Goal: Check status: Check status

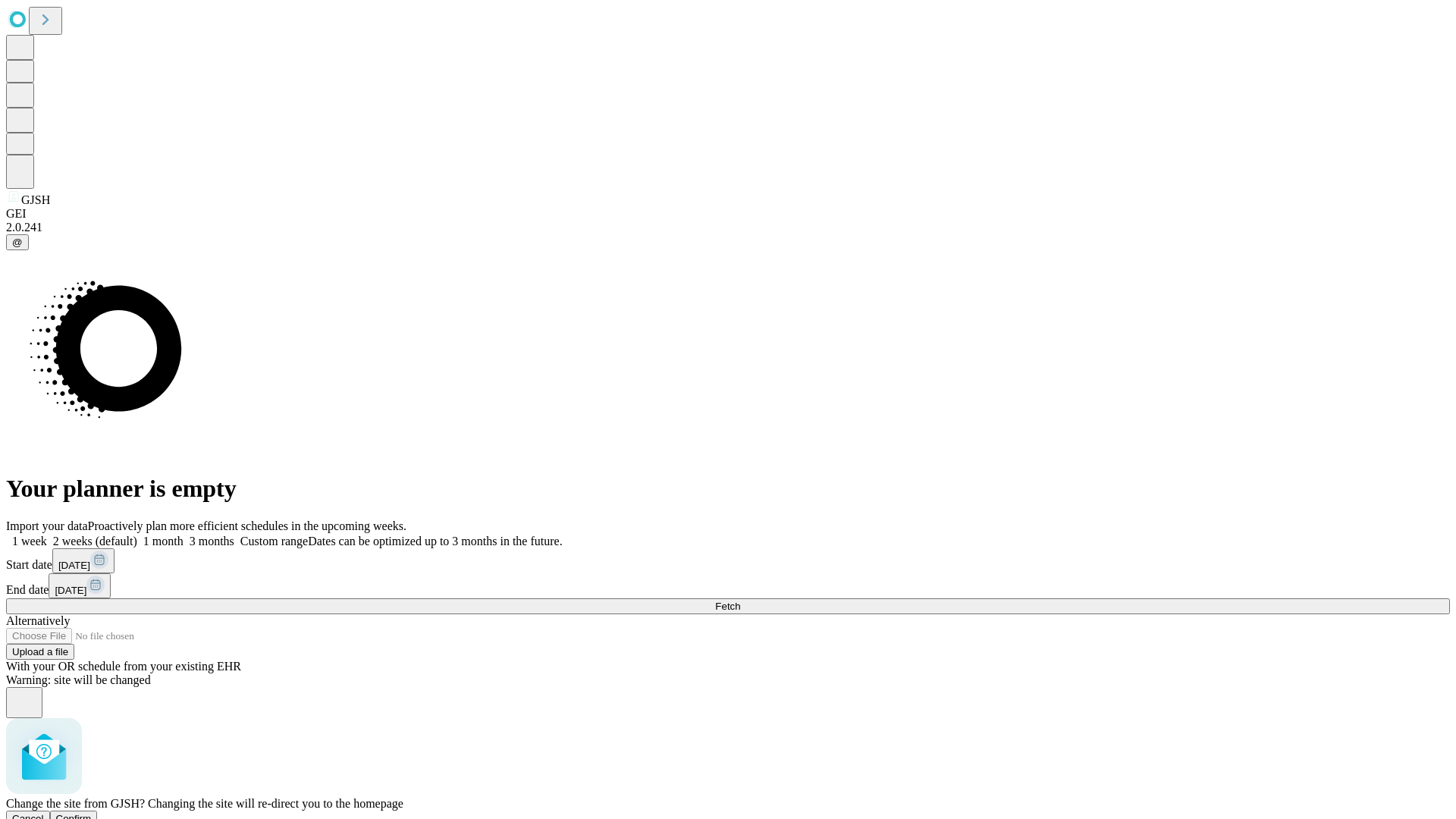
click at [92, 813] on span "Confirm" at bounding box center [73, 818] width 35 height 12
click at [137, 535] on label "2 weeks (default)" at bounding box center [92, 541] width 90 height 13
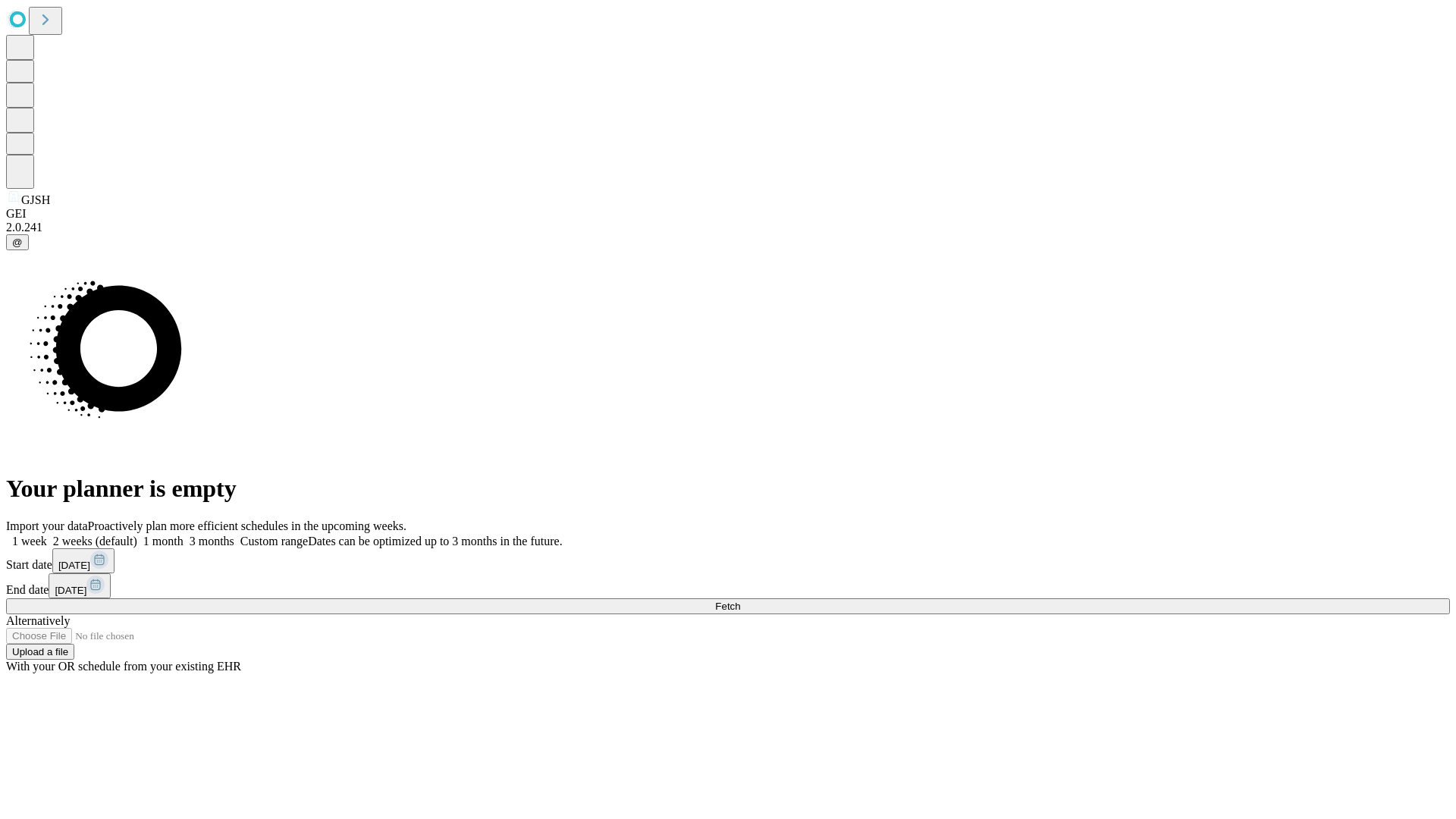
click at [740, 600] on span "Fetch" at bounding box center [728, 606] width 25 height 12
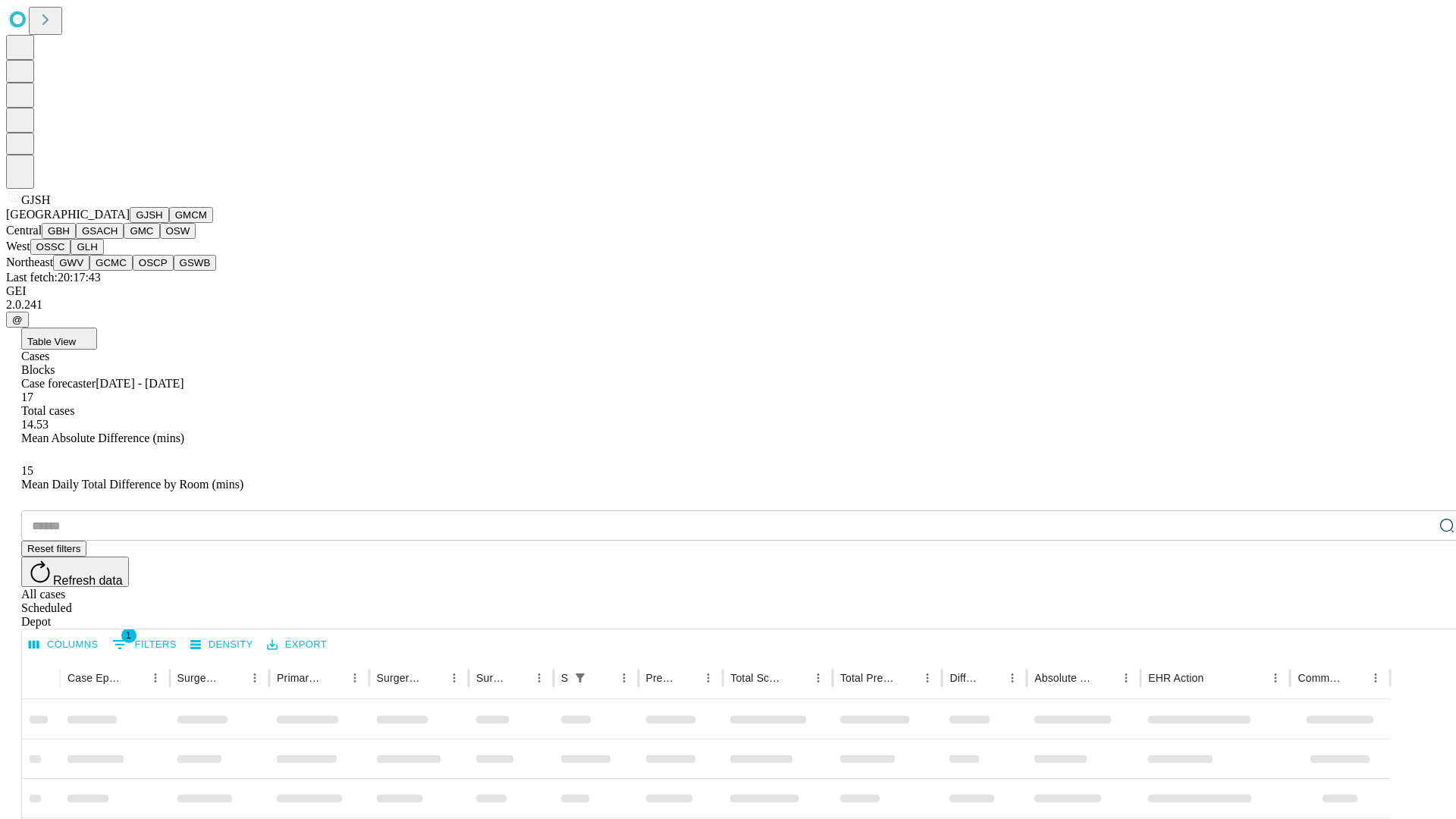
click at [169, 223] on button "GMCM" at bounding box center [191, 215] width 44 height 16
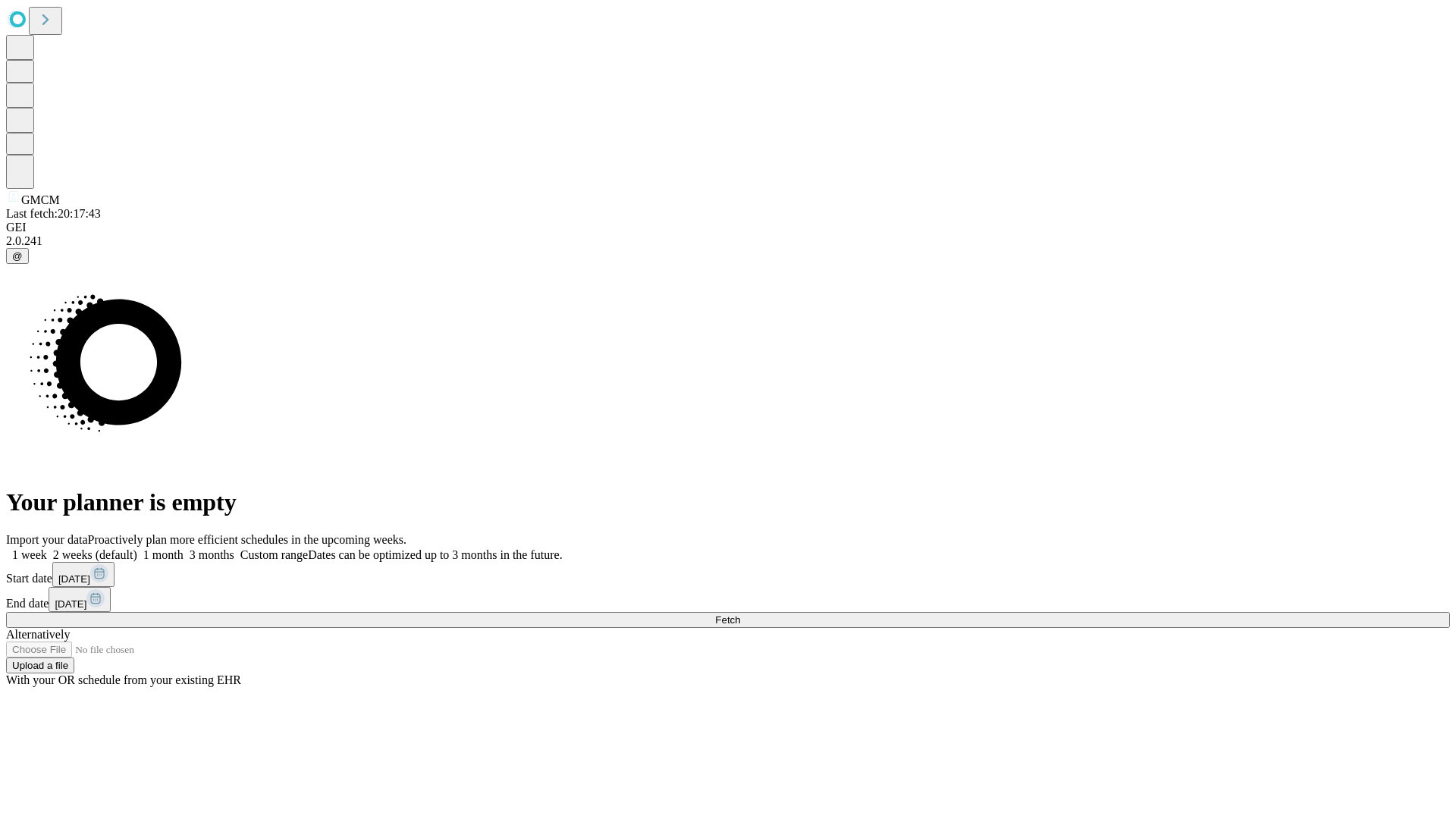
click at [137, 548] on label "2 weeks (default)" at bounding box center [92, 554] width 90 height 13
click at [740, 614] on span "Fetch" at bounding box center [728, 619] width 25 height 12
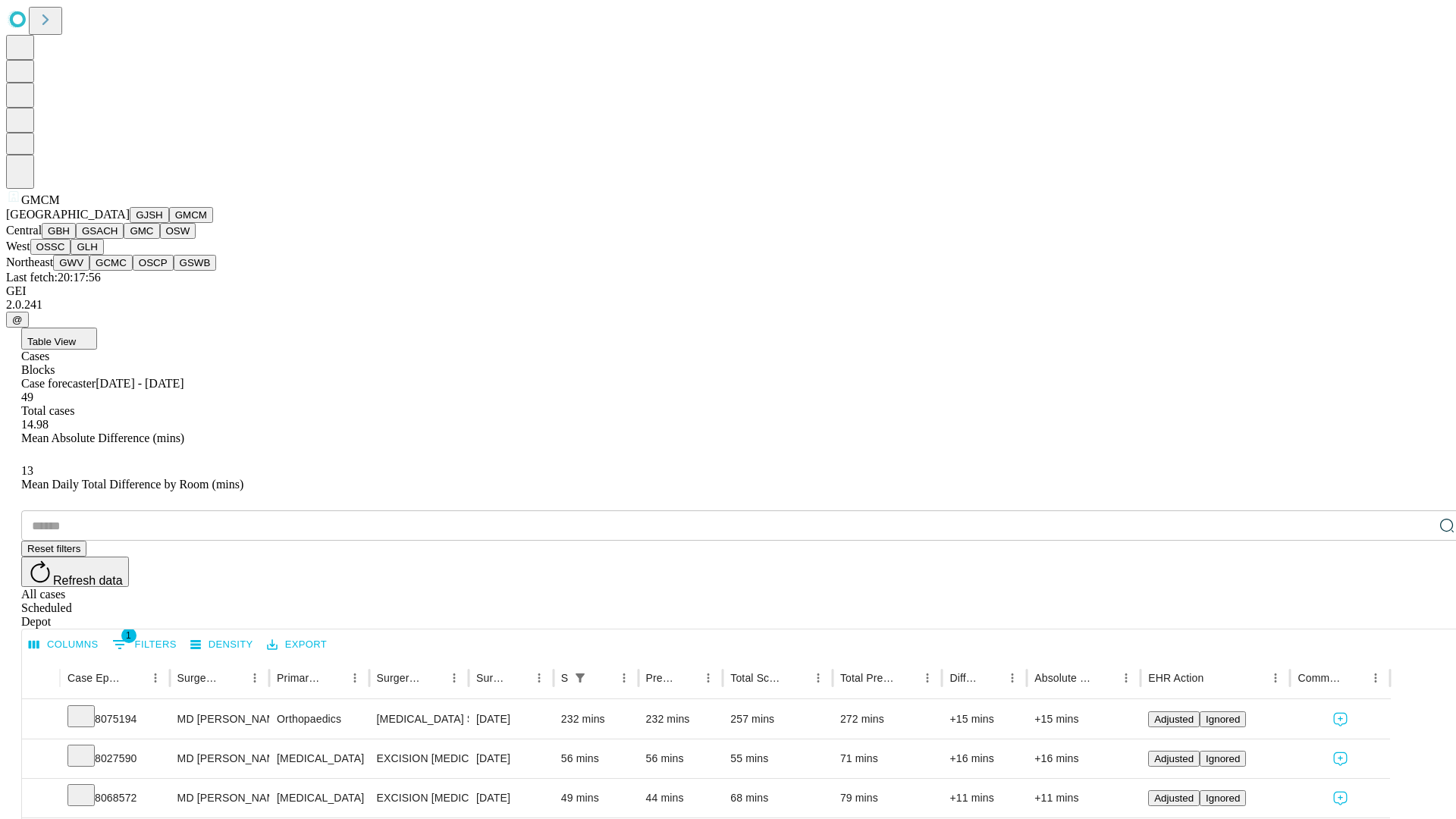
click at [76, 238] on button "GBH" at bounding box center [59, 231] width 34 height 16
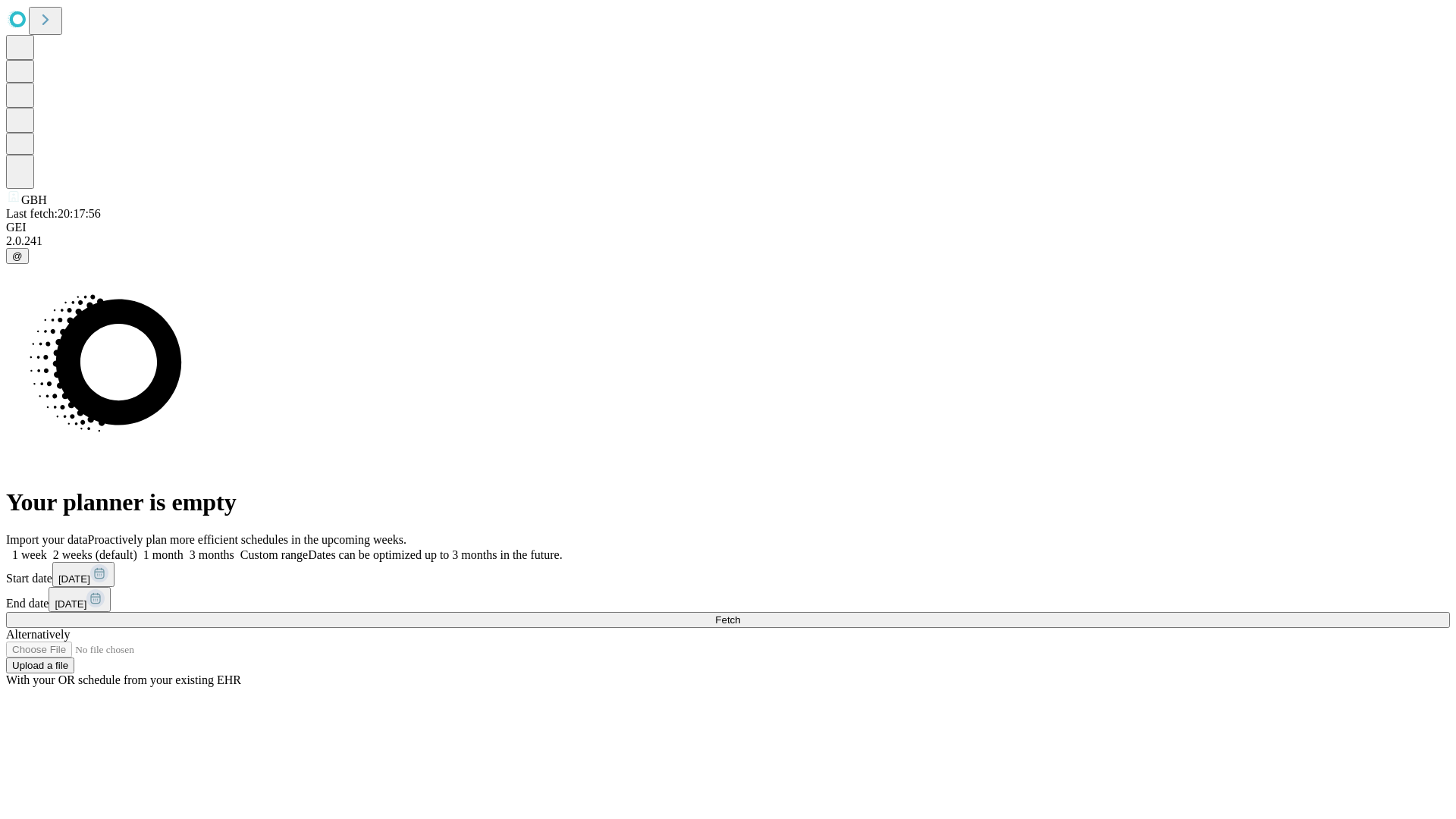
click at [137, 548] on label "2 weeks (default)" at bounding box center [92, 554] width 90 height 13
click at [740, 614] on span "Fetch" at bounding box center [728, 619] width 25 height 12
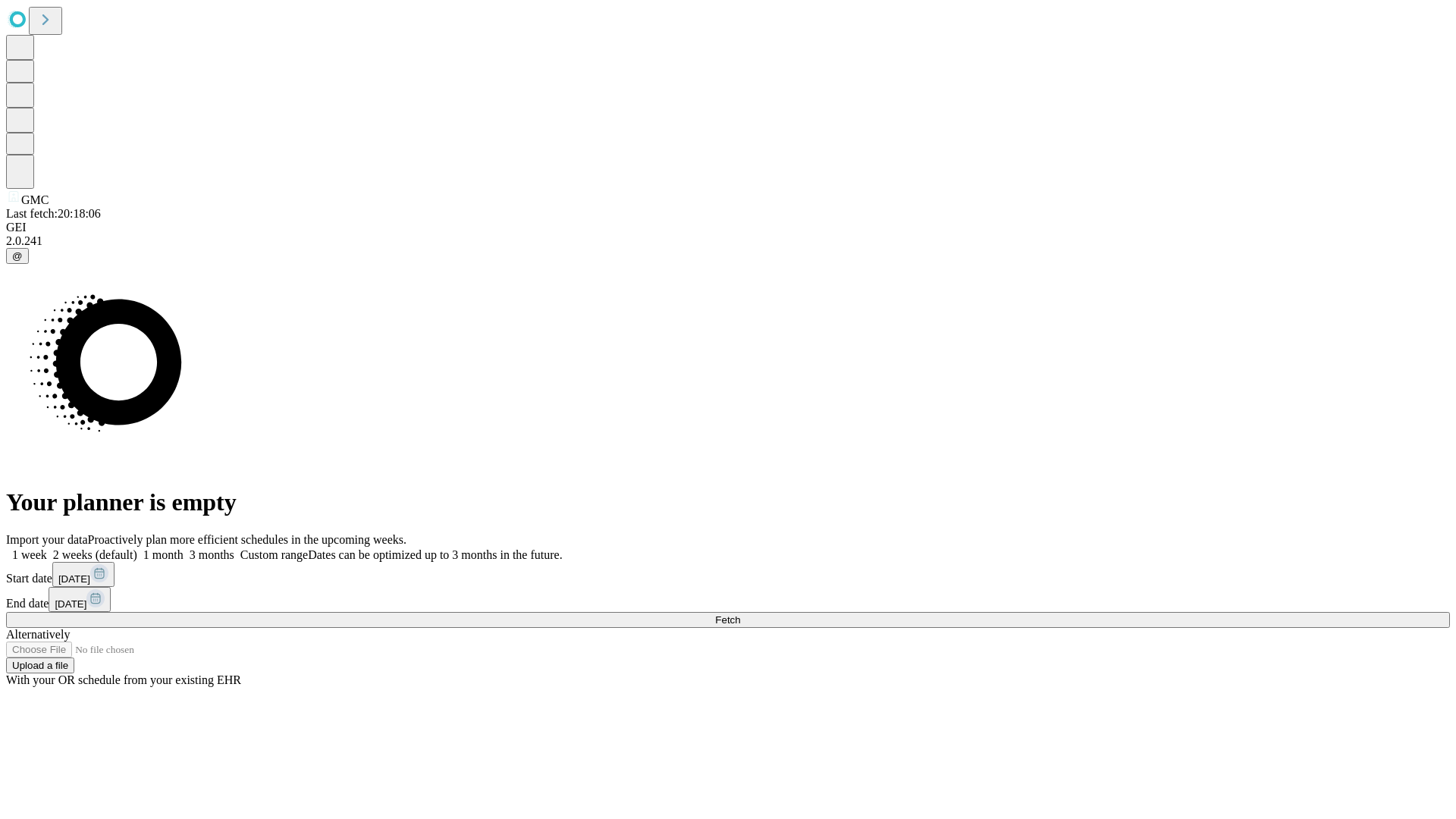
click at [740, 614] on span "Fetch" at bounding box center [728, 619] width 25 height 12
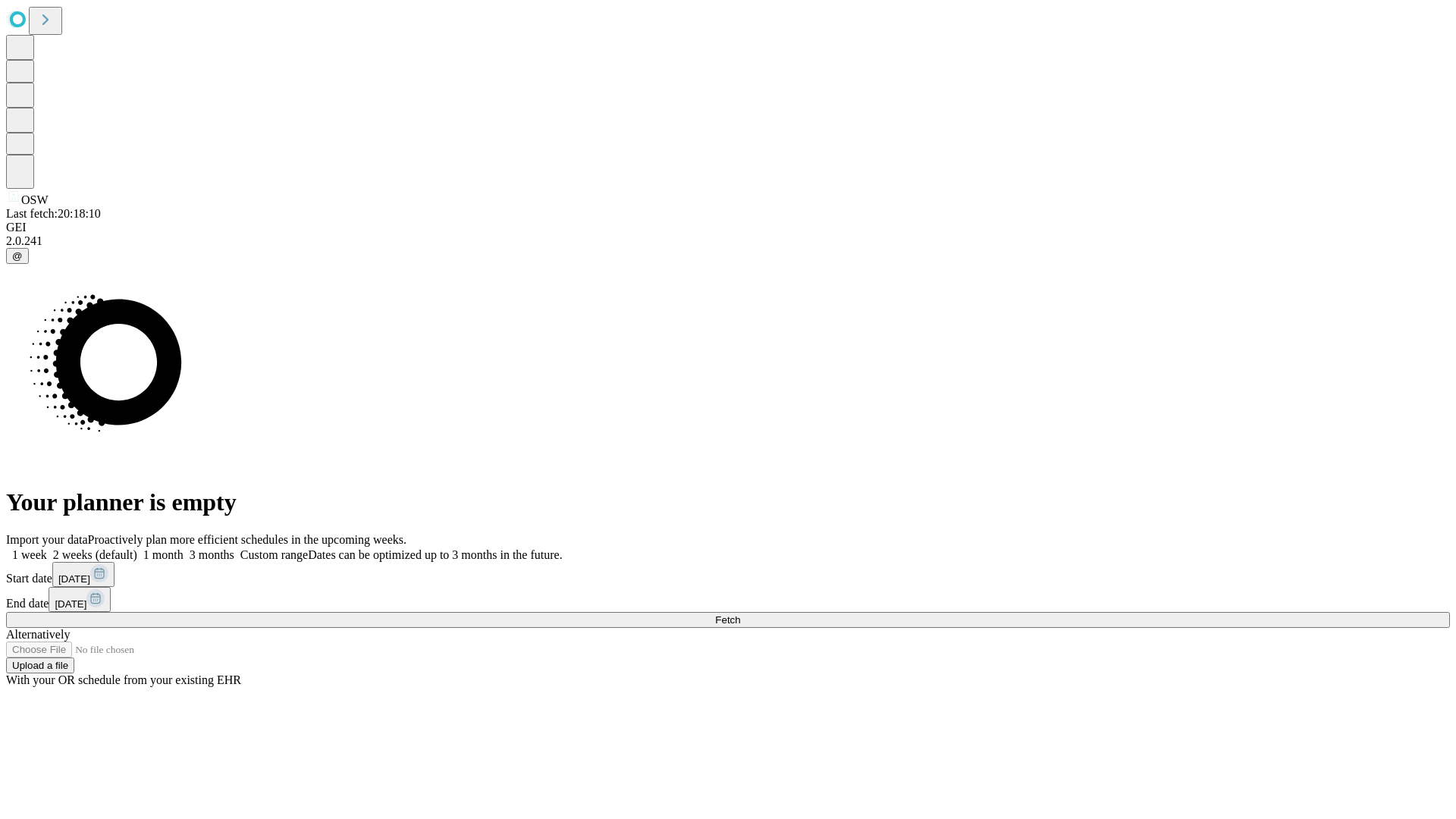
click at [137, 548] on label "2 weeks (default)" at bounding box center [92, 554] width 90 height 13
click at [740, 614] on span "Fetch" at bounding box center [728, 619] width 25 height 12
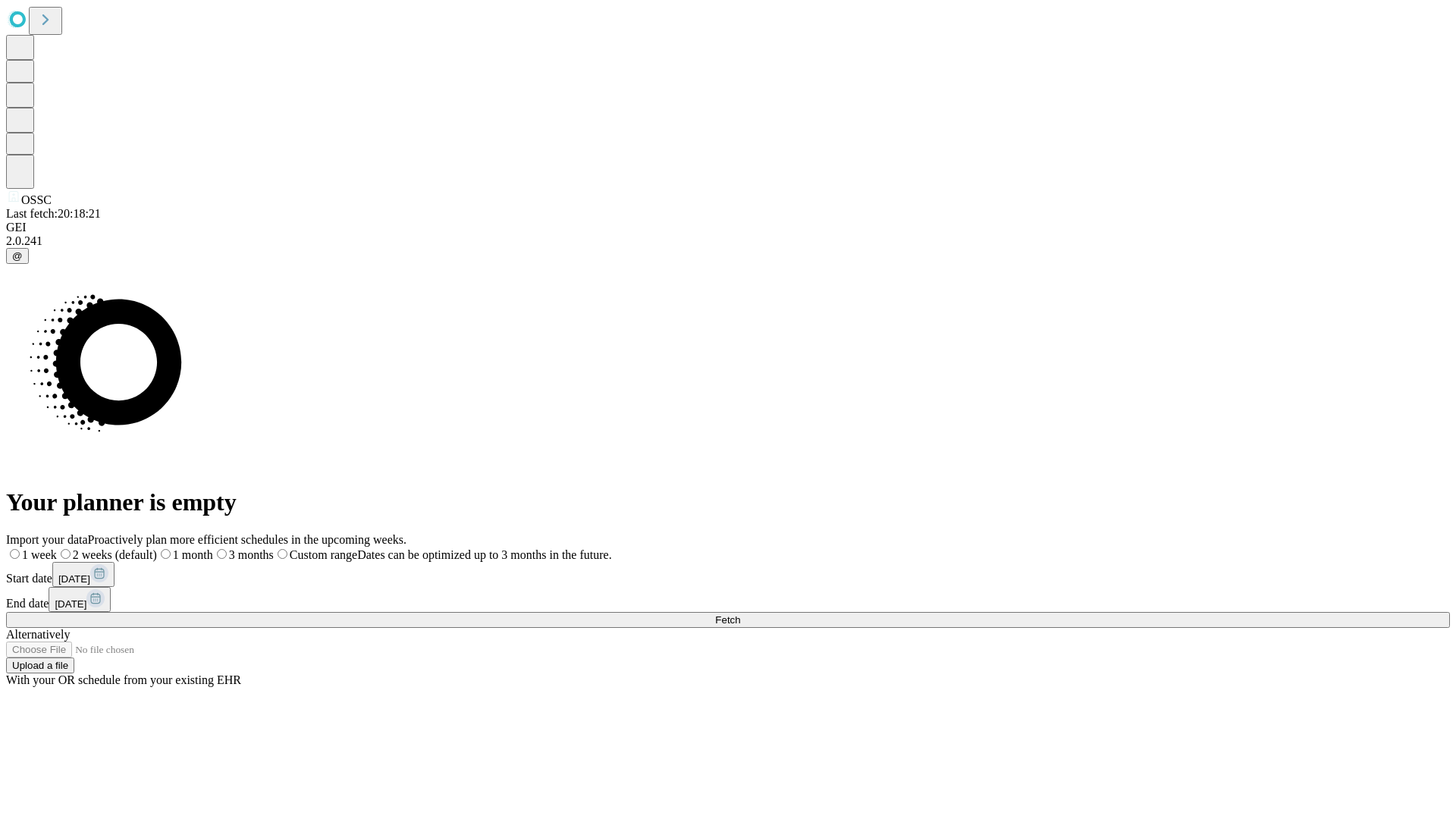
click at [157, 548] on label "2 weeks (default)" at bounding box center [107, 554] width 100 height 13
click at [740, 614] on span "Fetch" at bounding box center [728, 619] width 25 height 12
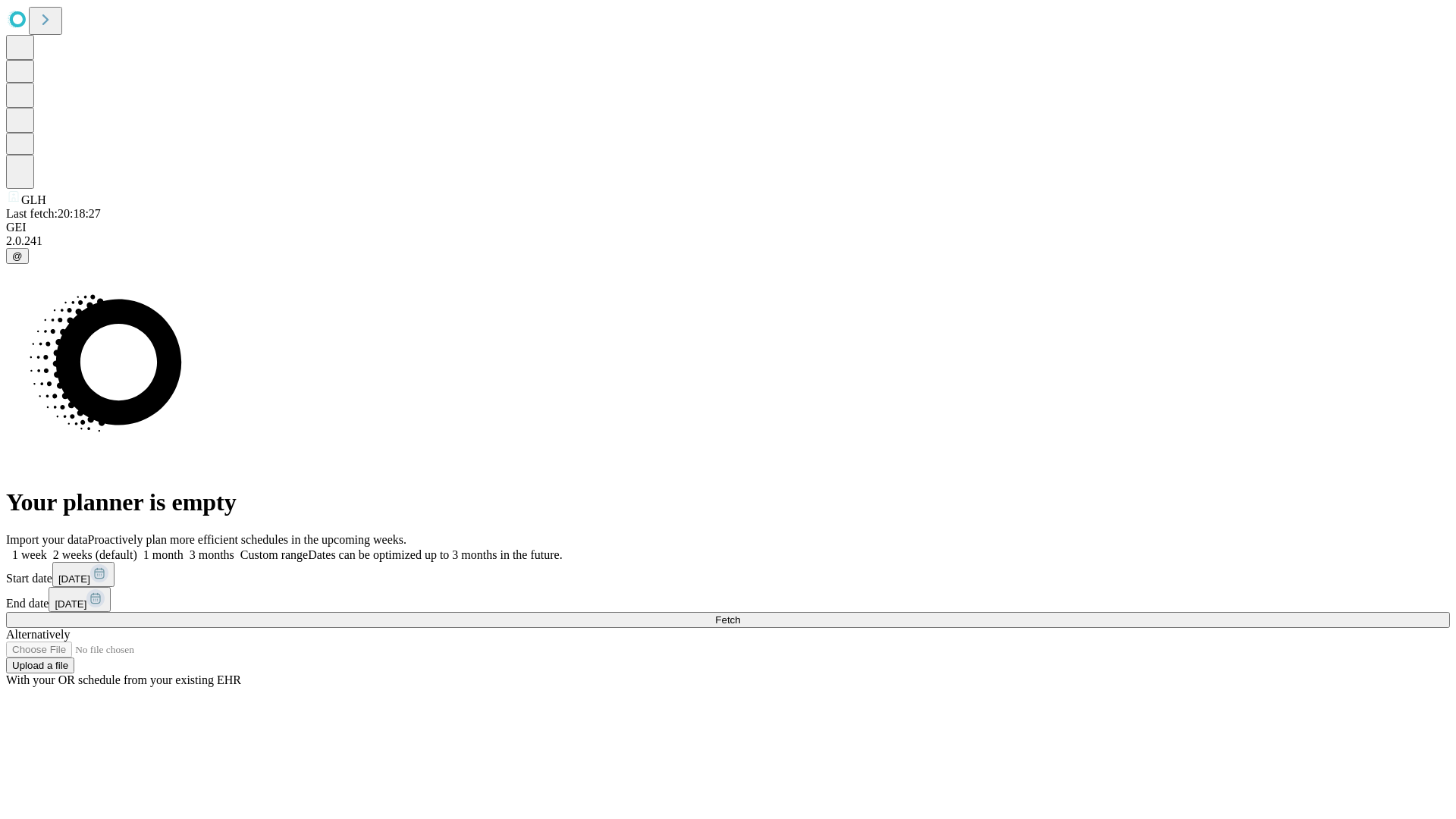
click at [137, 548] on label "2 weeks (default)" at bounding box center [92, 554] width 90 height 13
click at [740, 614] on span "Fetch" at bounding box center [728, 619] width 25 height 12
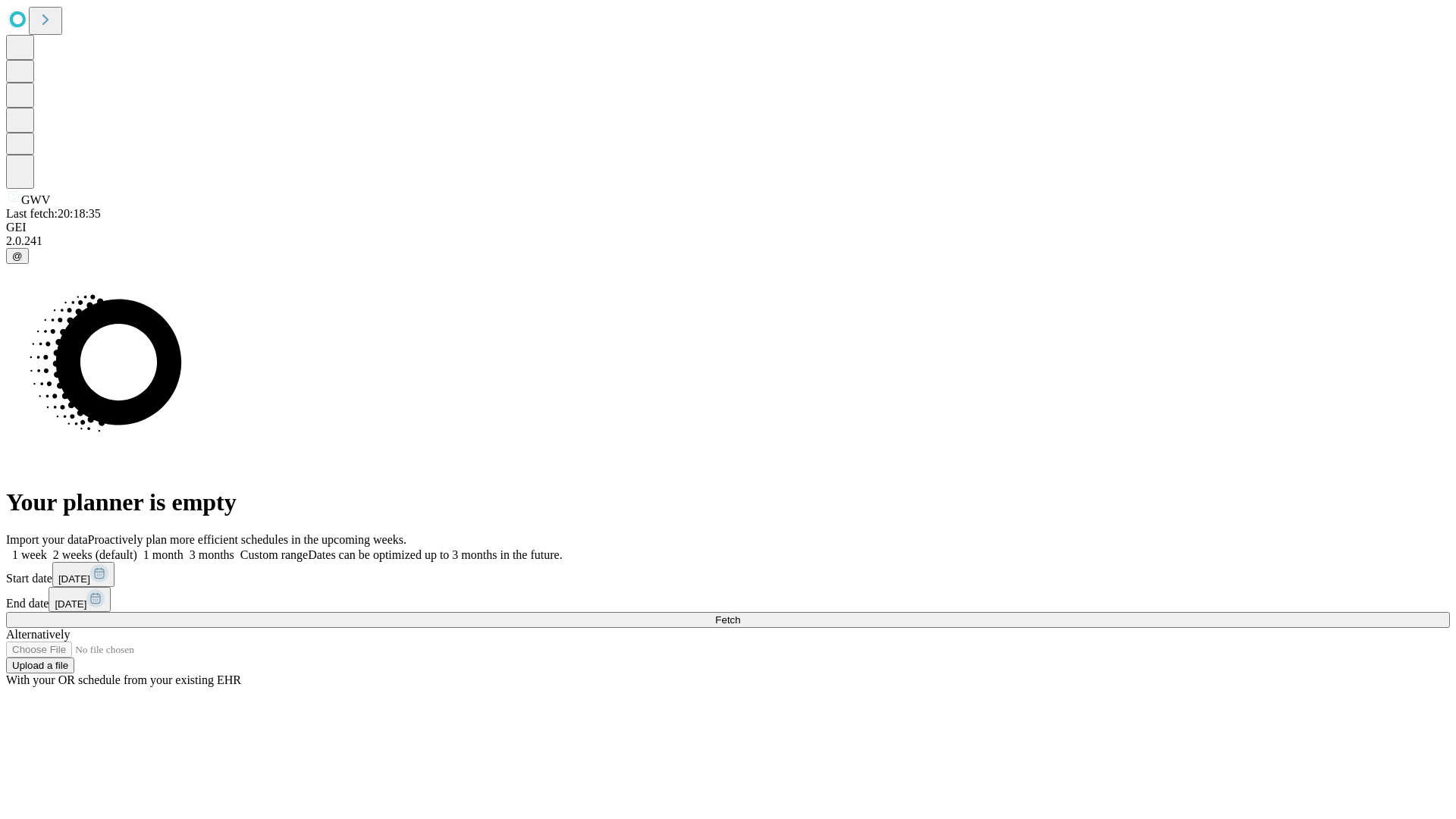
click at [137, 548] on label "2 weeks (default)" at bounding box center [92, 554] width 90 height 13
click at [740, 614] on span "Fetch" at bounding box center [728, 619] width 25 height 12
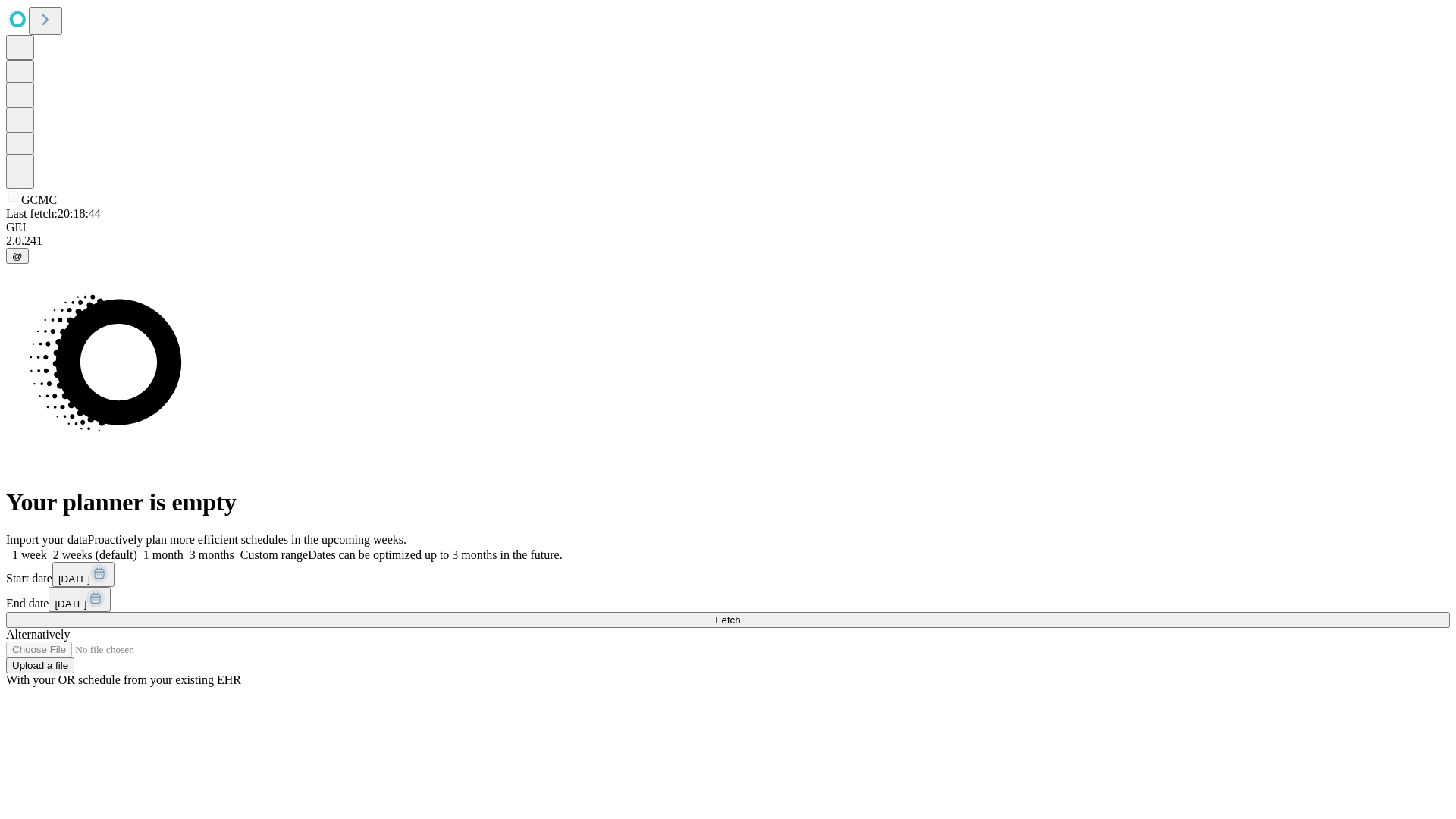
click at [137, 548] on label "2 weeks (default)" at bounding box center [92, 554] width 90 height 13
click at [740, 614] on span "Fetch" at bounding box center [728, 619] width 25 height 12
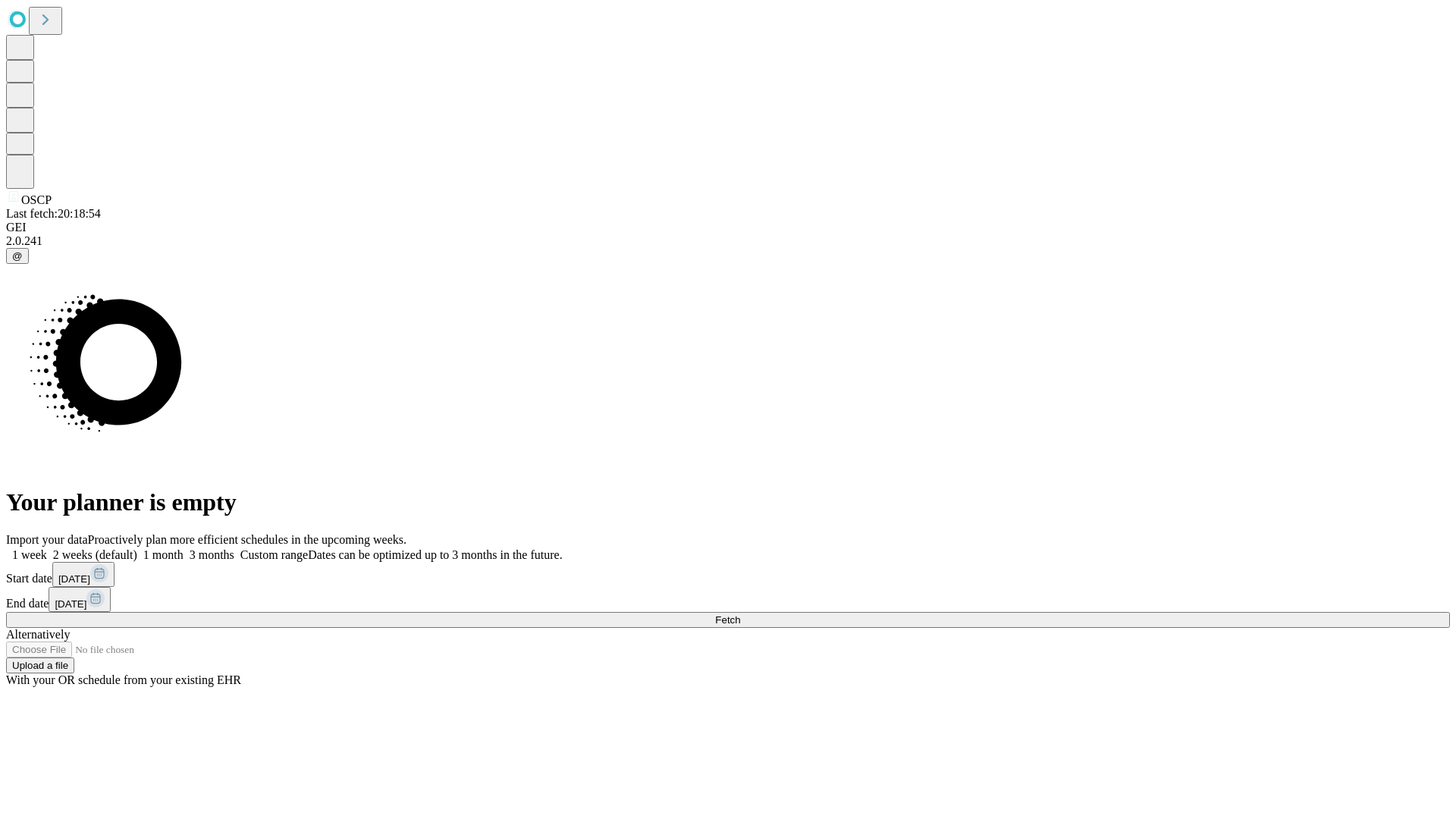
click at [137, 548] on label "2 weeks (default)" at bounding box center [92, 554] width 90 height 13
click at [740, 614] on span "Fetch" at bounding box center [728, 619] width 25 height 12
